Goal: Navigation & Orientation: Find specific page/section

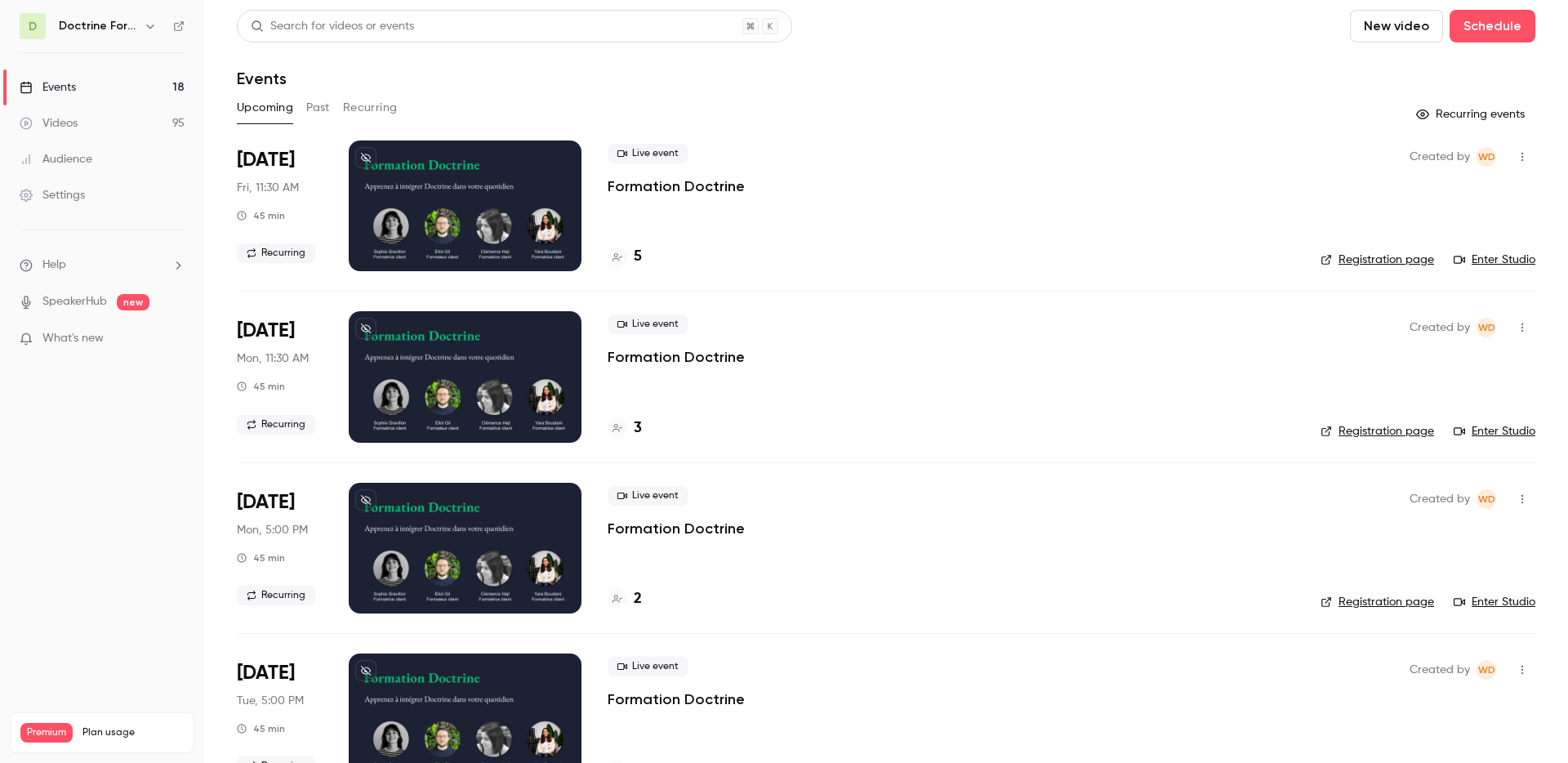
click at [140, 23] on div "Doctrine Formation Avocats" at bounding box center [110, 26] width 101 height 20
click at [144, 24] on icon "button" at bounding box center [150, 26] width 13 height 13
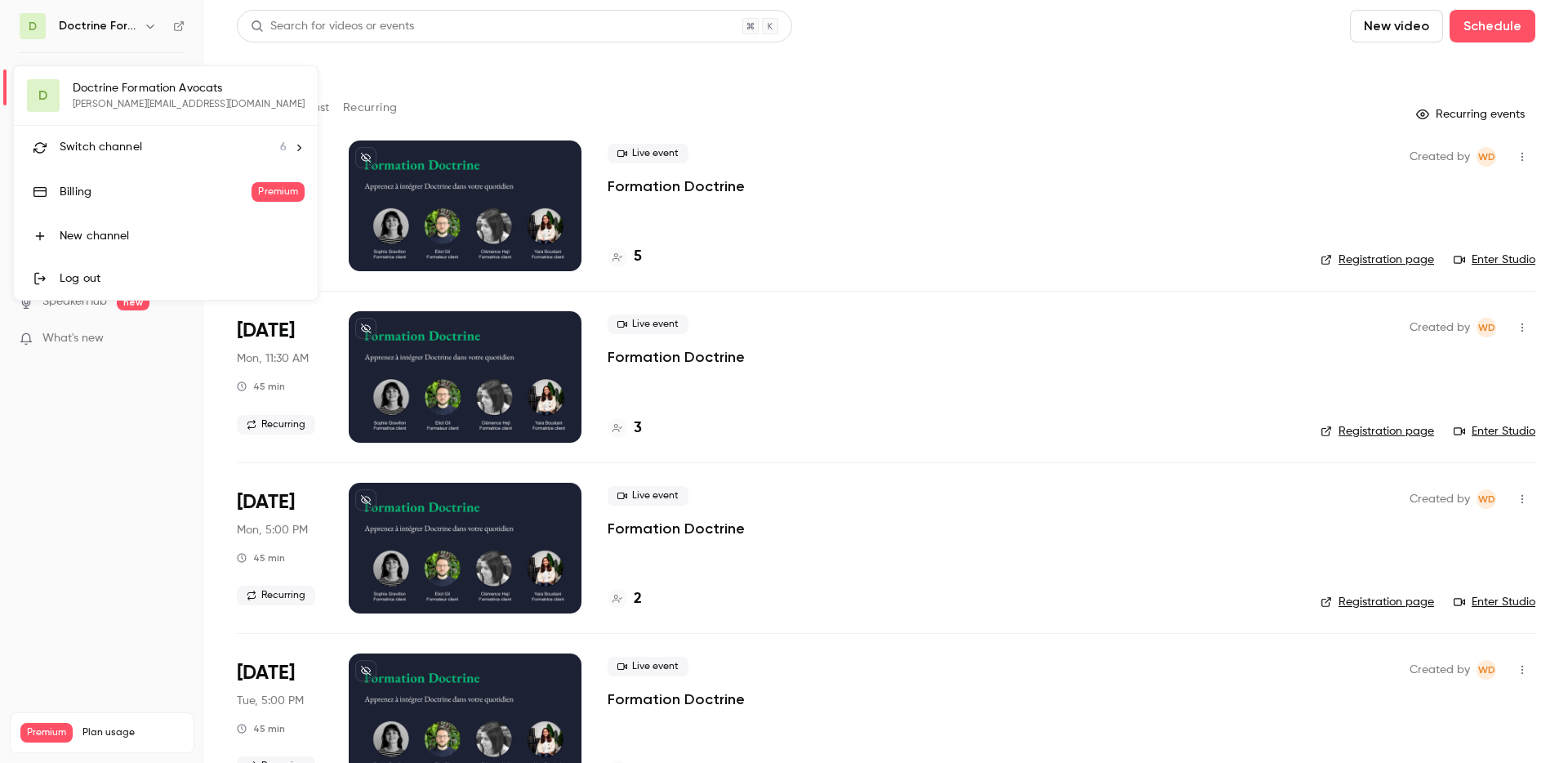
click at [140, 149] on span "Switch channel" at bounding box center [101, 148] width 82 height 17
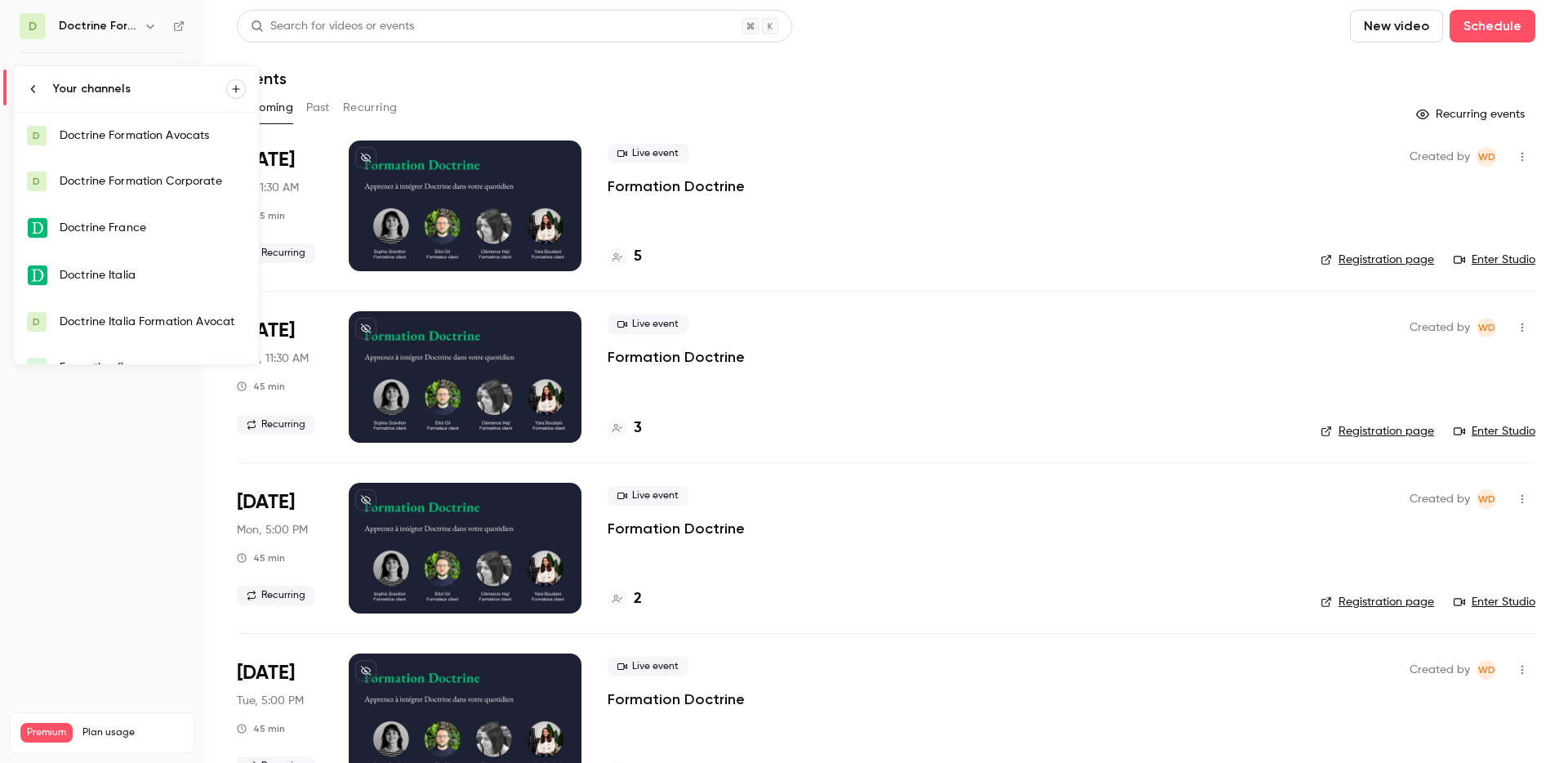
click at [171, 276] on div "Doctrine Italia" at bounding box center [153, 275] width 186 height 16
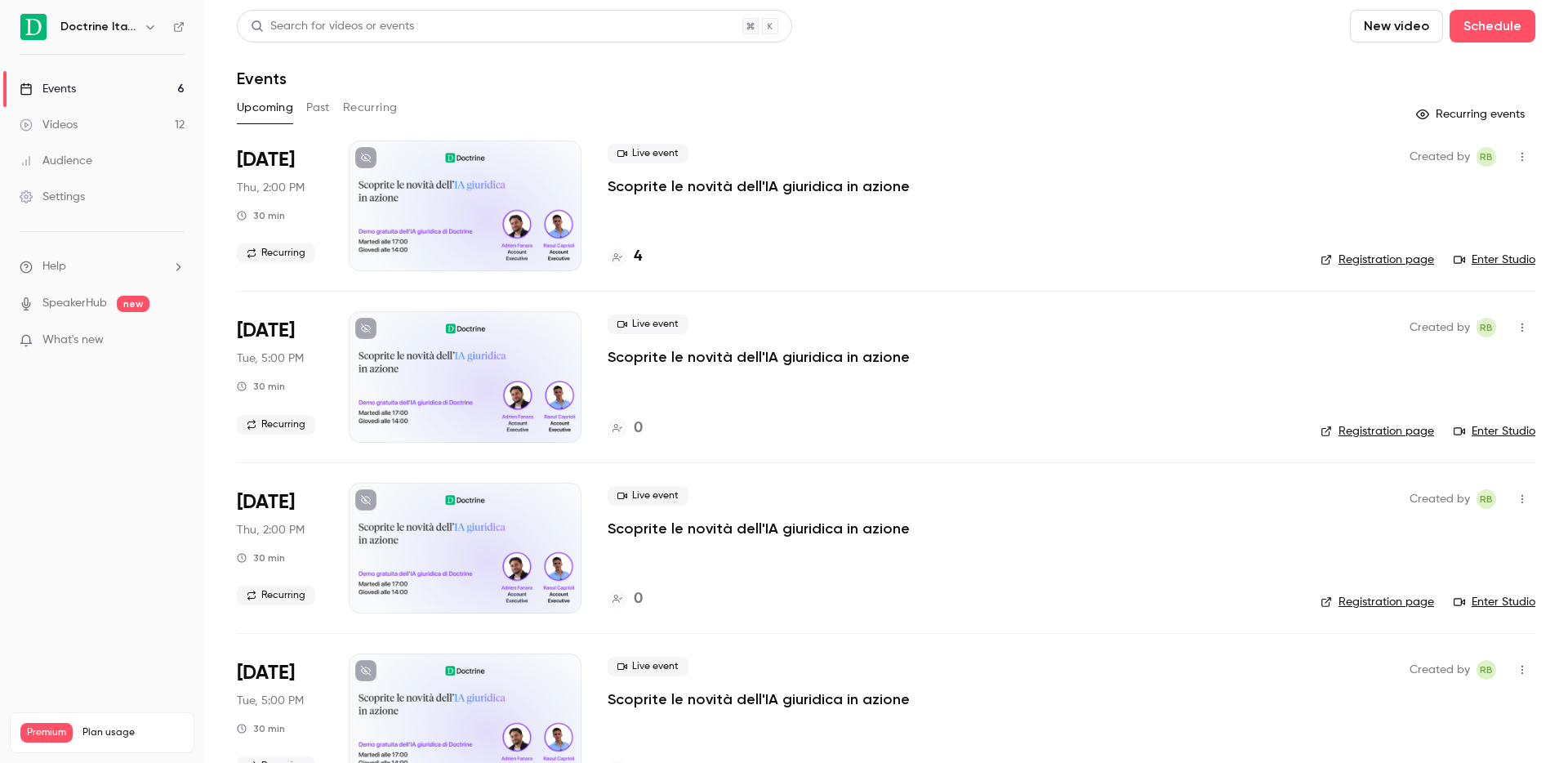
scroll to position [7, 0]
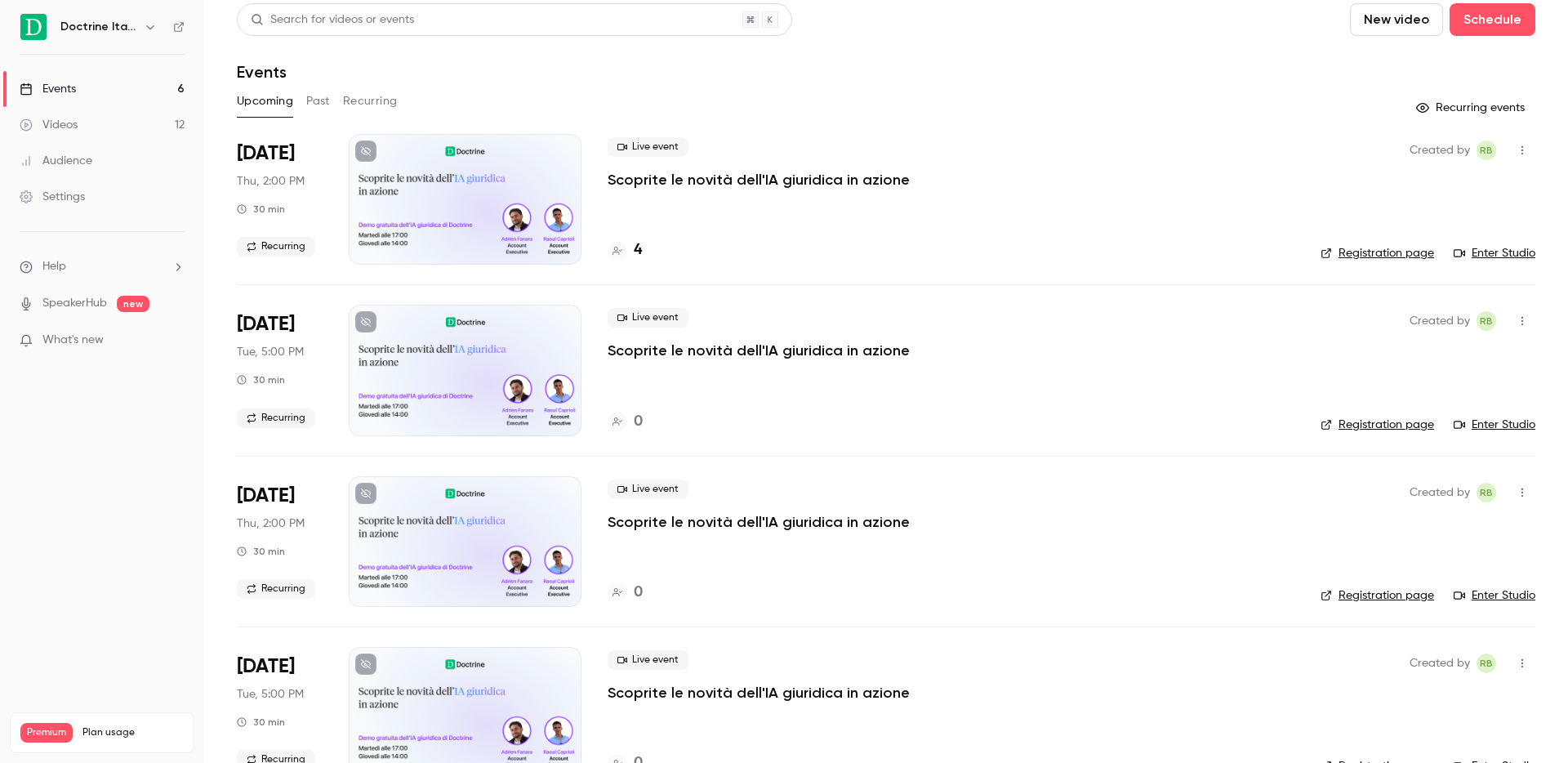
click at [636, 247] on h4 "4" at bounding box center [638, 251] width 9 height 22
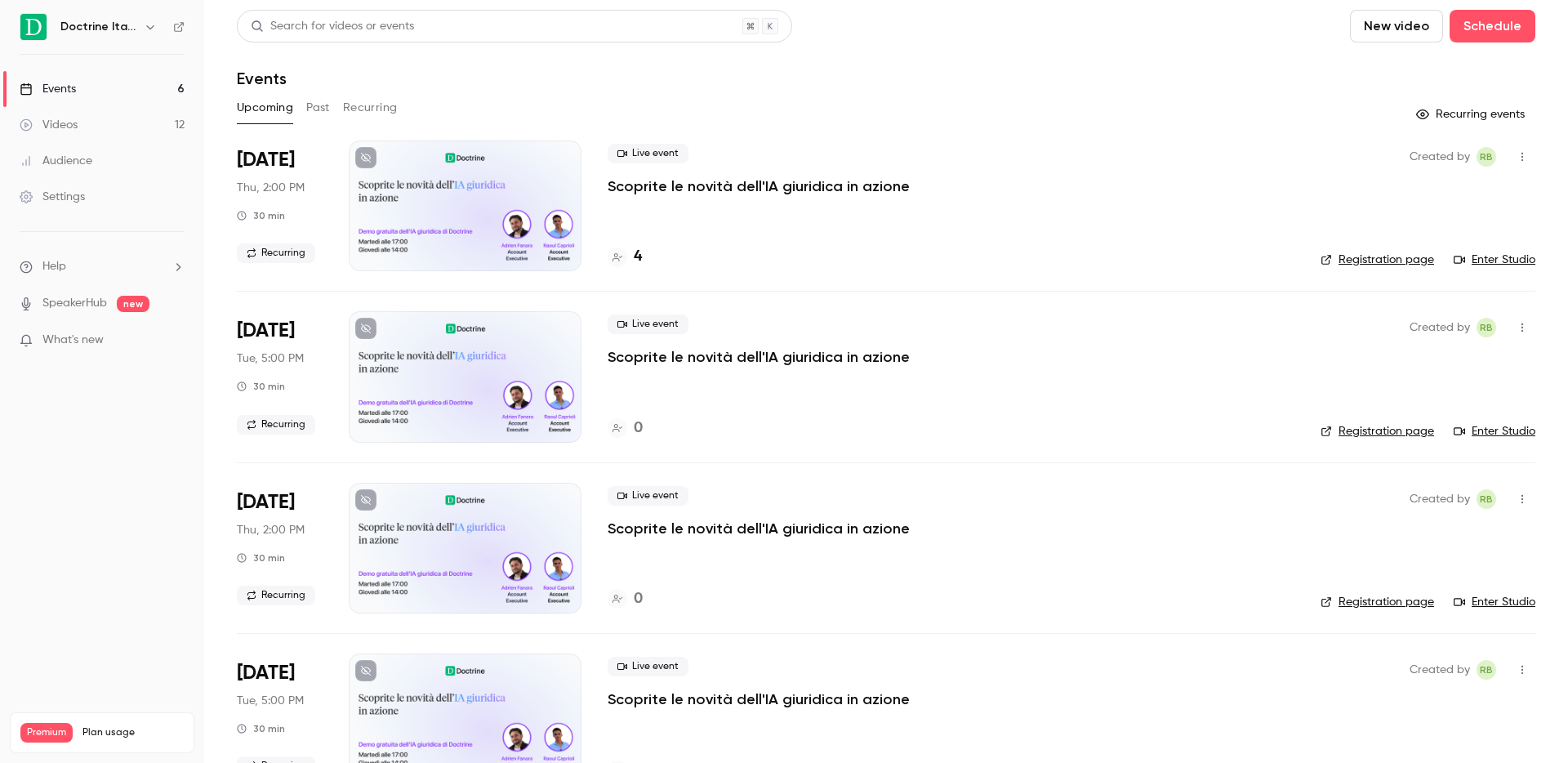
click at [144, 33] on icon "button" at bounding box center [150, 27] width 13 height 13
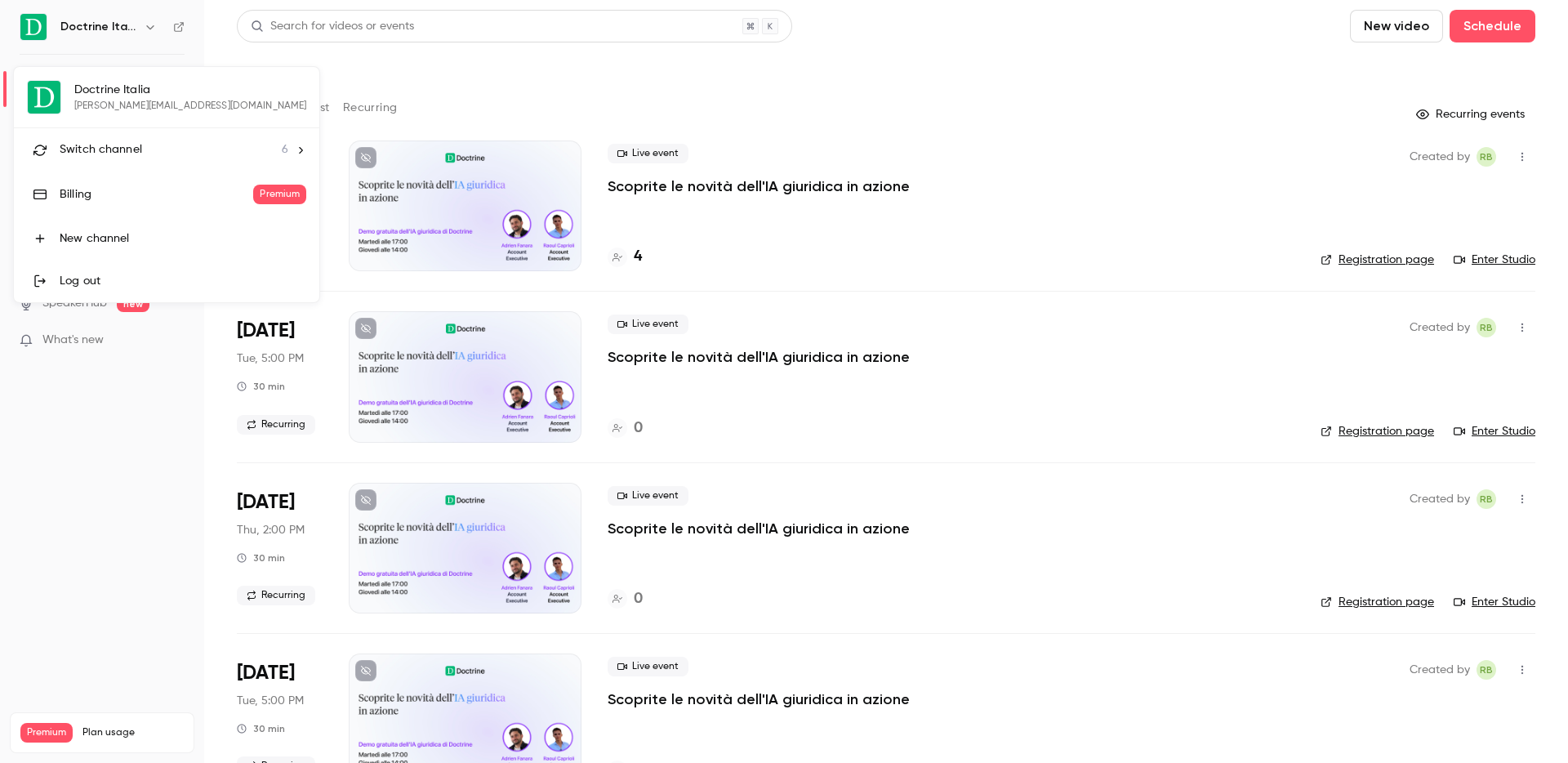
click at [134, 144] on span "Switch channel" at bounding box center [101, 150] width 82 height 17
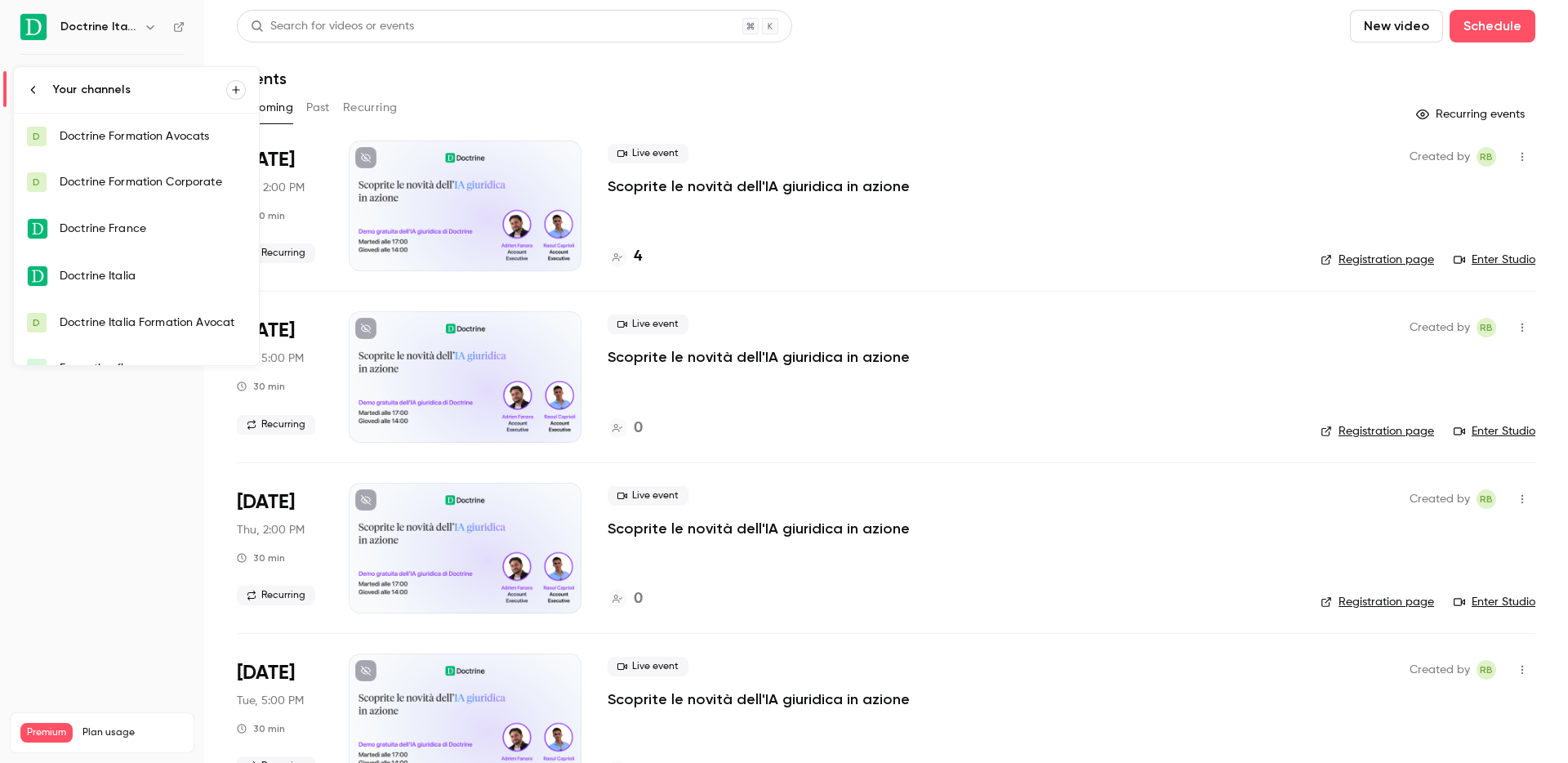
click at [150, 313] on link "D Doctrine Italia Formation Avocat" at bounding box center [136, 322] width 245 height 45
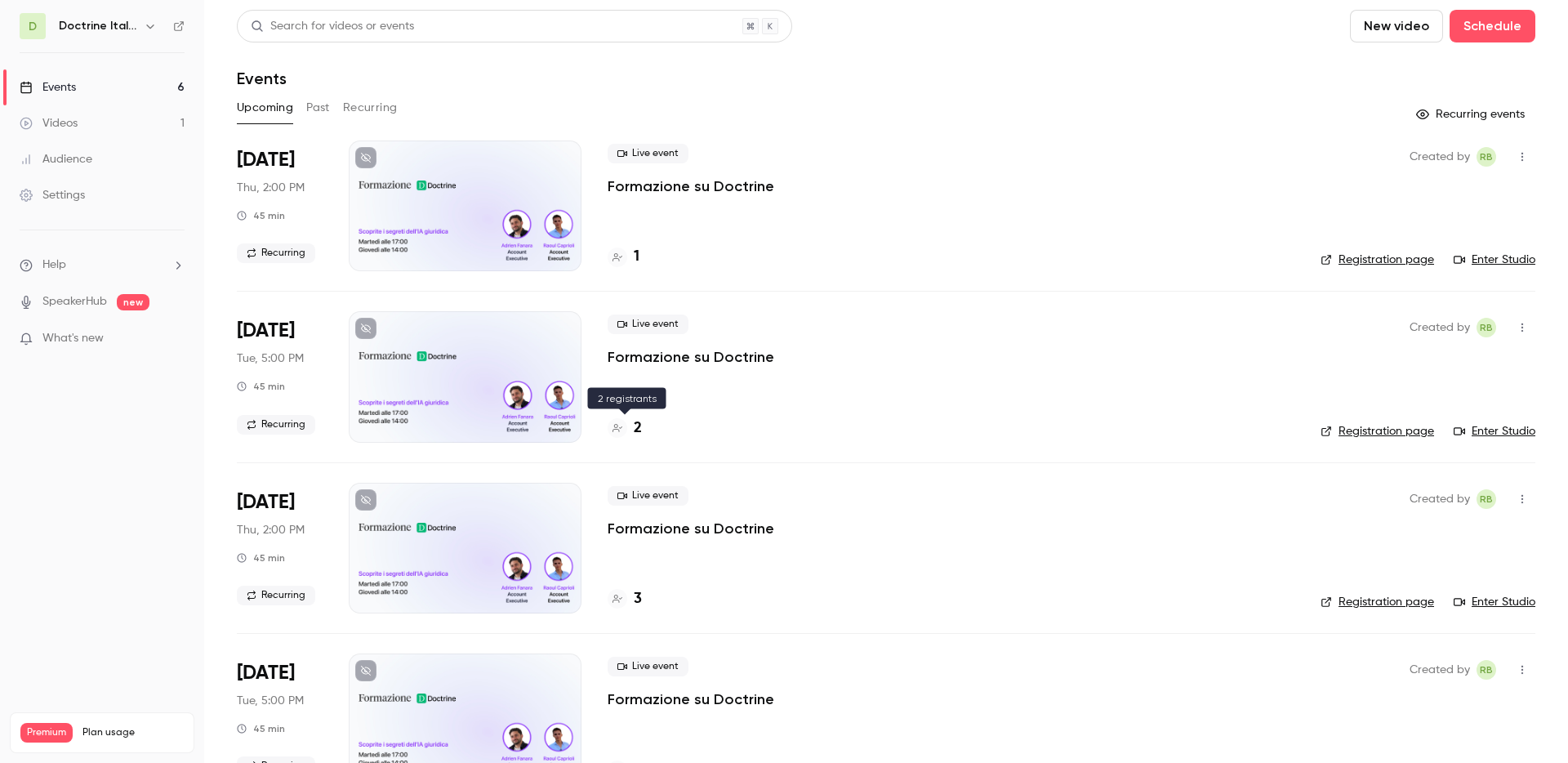
click at [639, 426] on h4 "2" at bounding box center [638, 429] width 9 height 22
